Goal: Navigation & Orientation: Find specific page/section

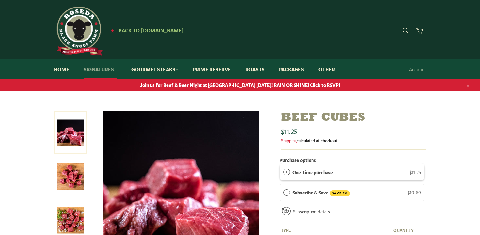
click at [117, 70] on icon at bounding box center [115, 69] width 3 height 3
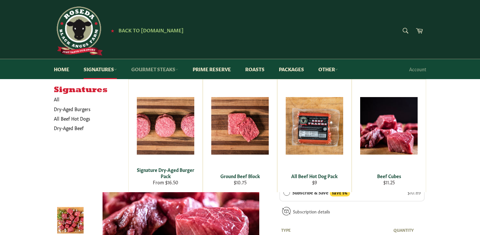
click at [178, 69] on icon at bounding box center [176, 69] width 3 height 3
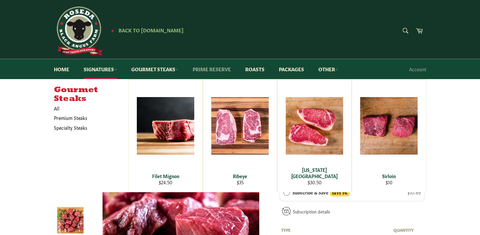
click at [206, 70] on link "Prime Reserve" at bounding box center [211, 69] width 51 height 20
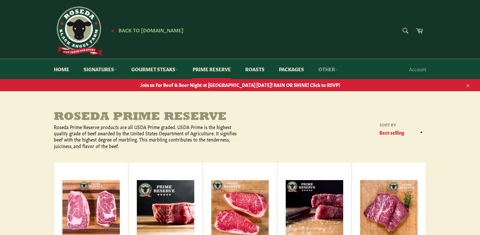
click at [338, 68] on icon at bounding box center [336, 69] width 3 height 3
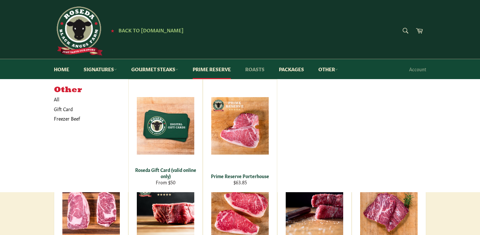
click at [261, 69] on link "Roasts" at bounding box center [255, 69] width 32 height 20
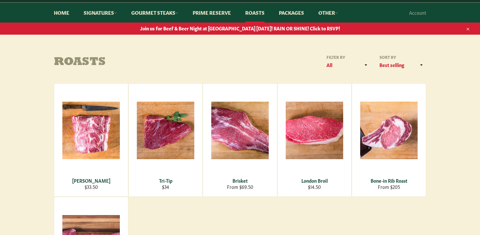
scroll to position [56, 0]
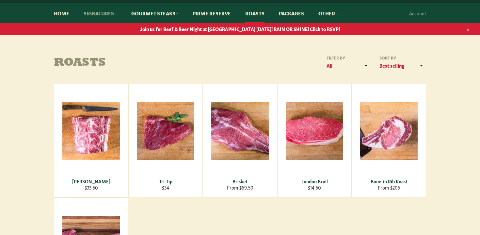
click at [117, 13] on icon at bounding box center [115, 13] width 3 height 3
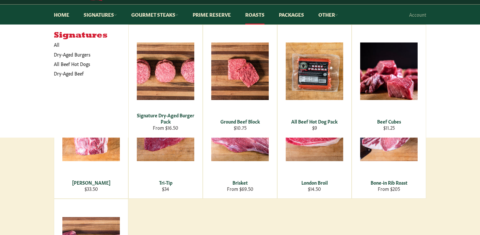
scroll to position [55, 0]
